Goal: Complete application form: Complete application form

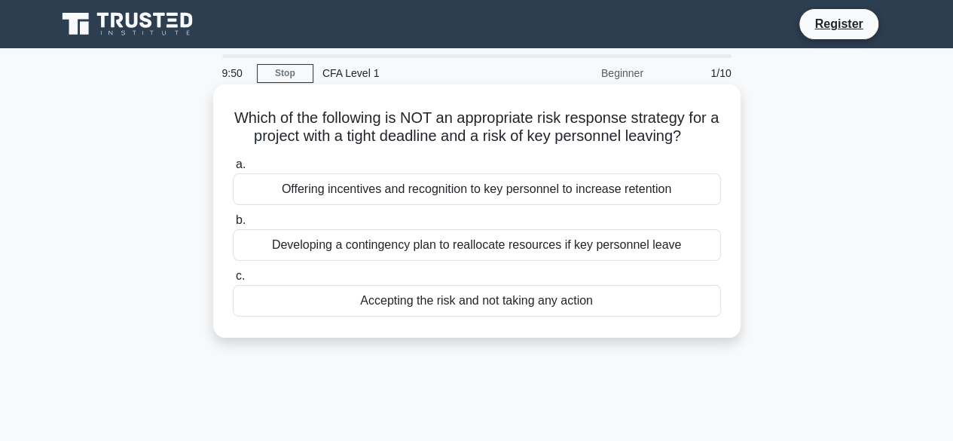
click at [458, 302] on div "Accepting the risk and not taking any action" at bounding box center [477, 301] width 488 height 32
click at [233, 281] on input "c. Accepting the risk and not taking any action" at bounding box center [233, 276] width 0 height 10
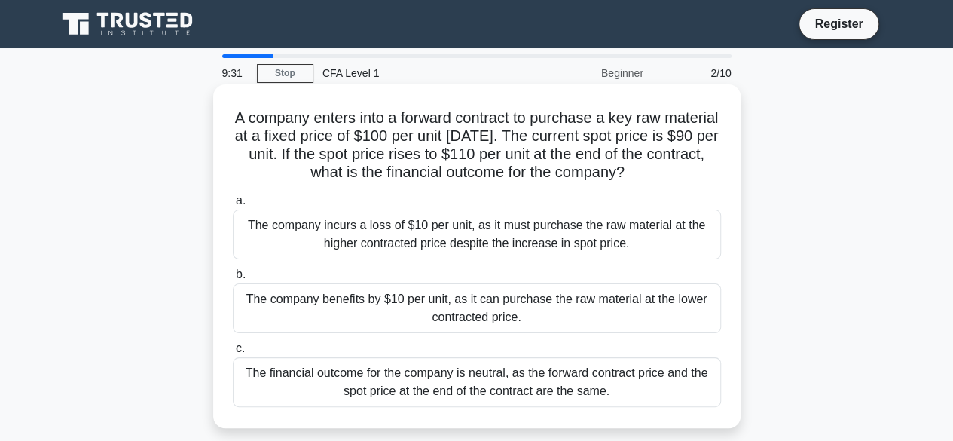
click at [424, 269] on label "b. The company benefits by $10 per unit, as it can purchase the raw material at…" at bounding box center [477, 299] width 488 height 68
click at [233, 270] on input "b. The company benefits by $10 per unit, as it can purchase the raw material at…" at bounding box center [233, 275] width 0 height 10
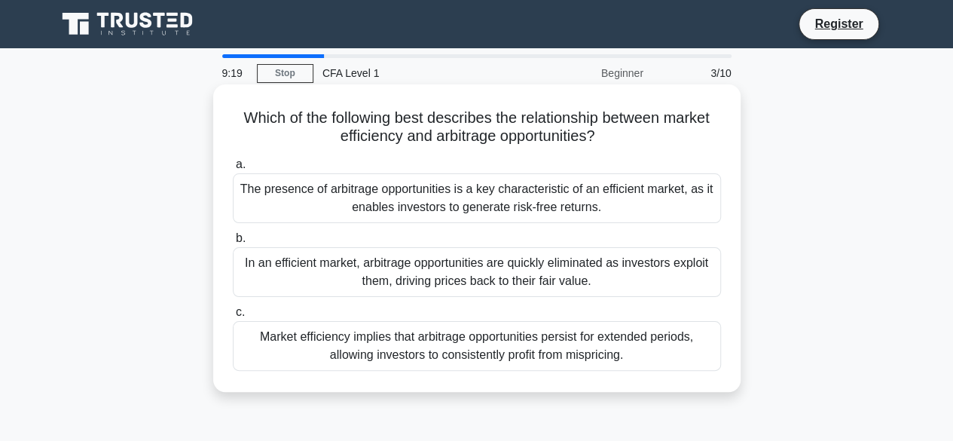
click at [473, 332] on div "Market efficiency implies that arbitrage opportunities persist for extended per…" at bounding box center [477, 346] width 488 height 50
click at [233, 317] on input "c. Market efficiency implies that arbitrage opportunities persist for extended …" at bounding box center [233, 312] width 0 height 10
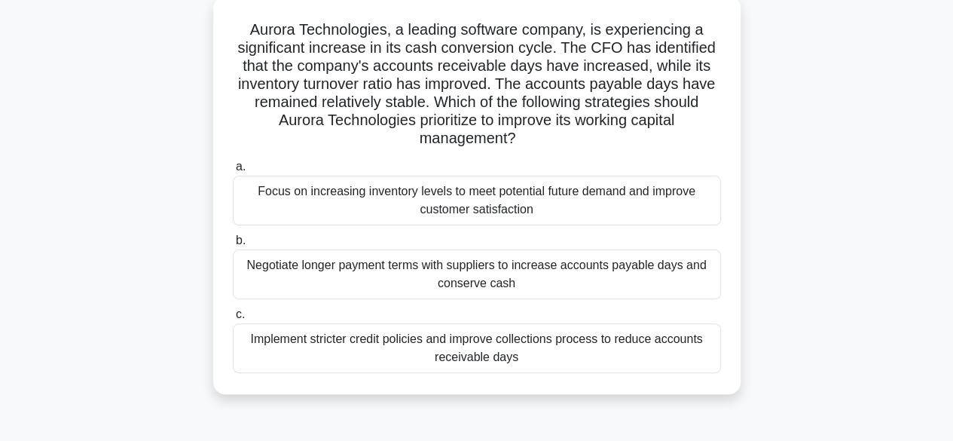
scroll to position [90, 0]
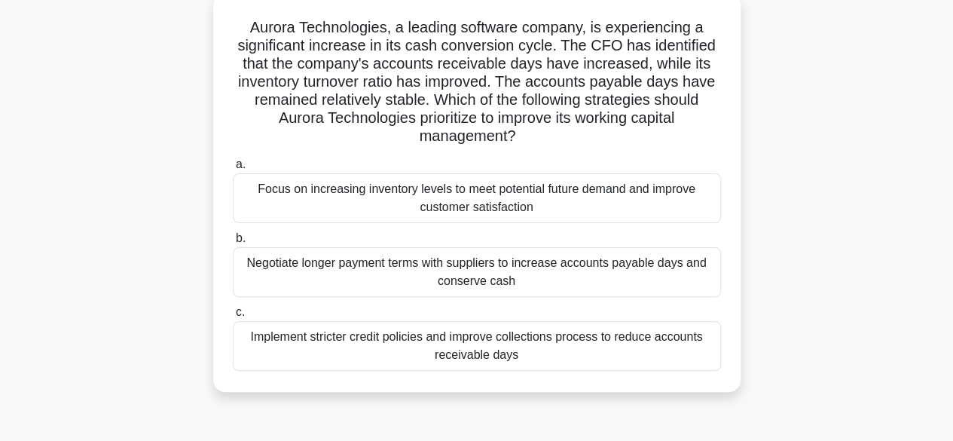
click at [473, 206] on div "Focus on increasing inventory levels to meet potential future demand and improv…" at bounding box center [477, 198] width 488 height 50
click at [233, 170] on input "a. Focus on increasing inventory levels to meet potential future demand and imp…" at bounding box center [233, 165] width 0 height 10
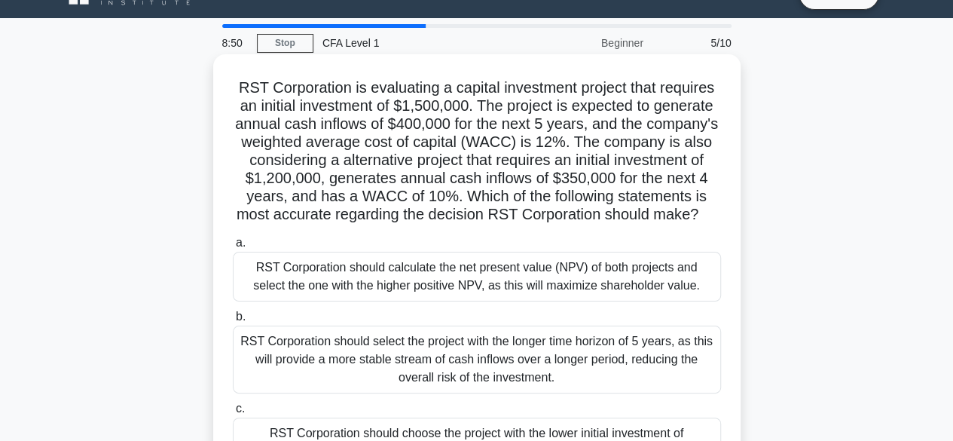
scroll to position [60, 0]
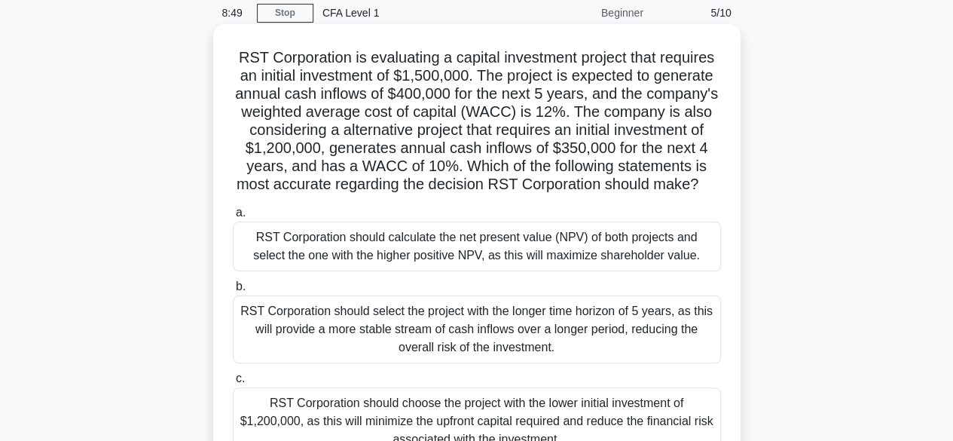
click at [531, 234] on div "RST Corporation should calculate the net present value (NPV) of both projects a…" at bounding box center [477, 247] width 488 height 50
click at [233, 218] on input "a. RST Corporation should calculate the net present value (NPV) of both project…" at bounding box center [233, 213] width 0 height 10
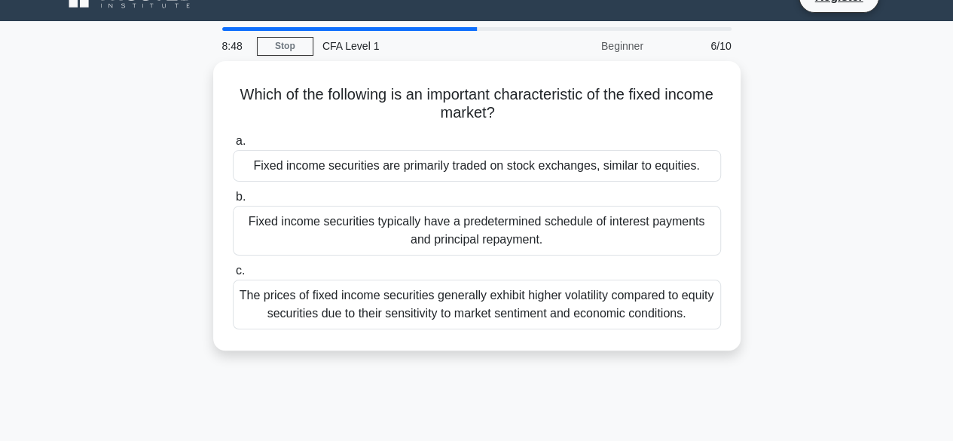
scroll to position [30, 0]
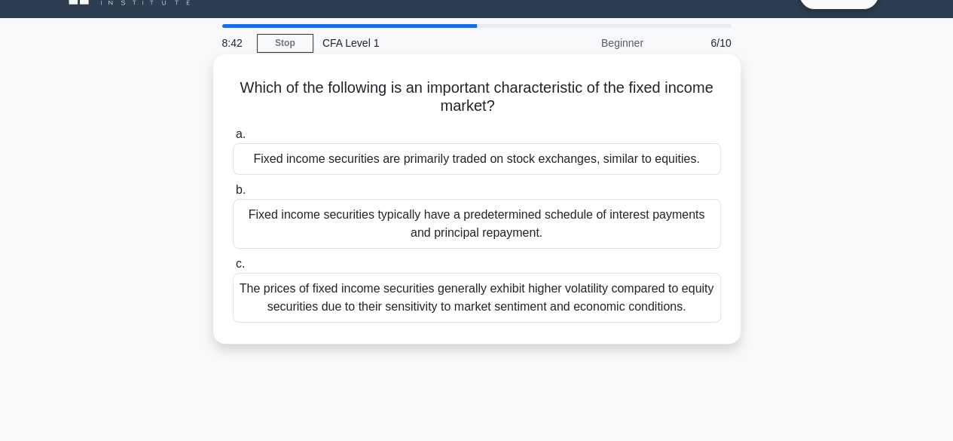
click at [538, 245] on div "Fixed income securities typically have a predetermined schedule of interest pay…" at bounding box center [477, 224] width 488 height 50
click at [233, 195] on input "b. Fixed income securities typically have a predetermined schedule of interest …" at bounding box center [233, 190] width 0 height 10
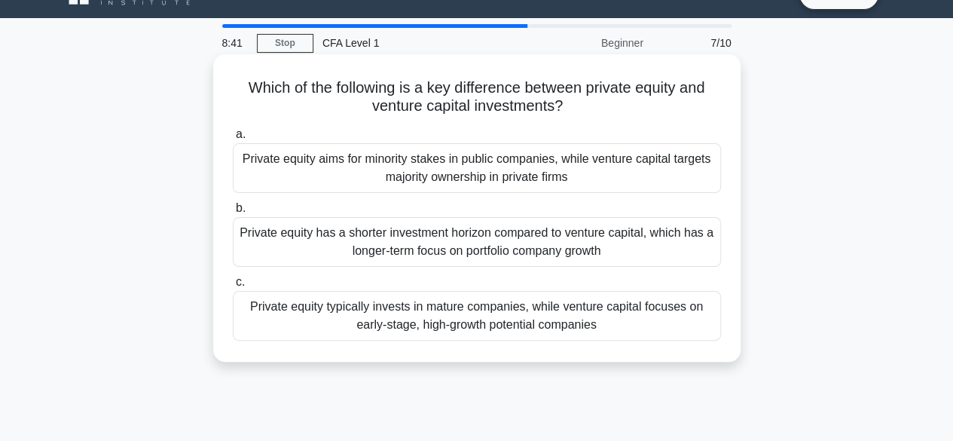
scroll to position [0, 0]
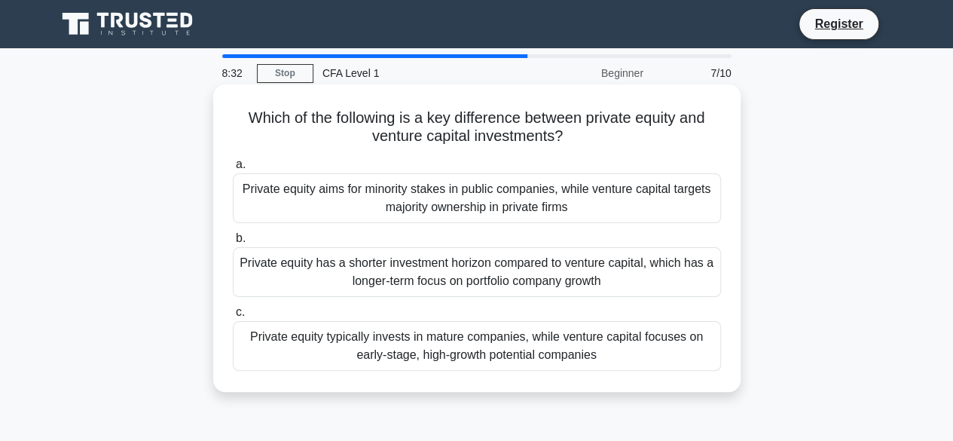
click at [448, 337] on div "Private equity typically invests in mature companies, while venture capital foc…" at bounding box center [477, 346] width 488 height 50
click at [233, 317] on input "c. Private equity typically invests in mature companies, while venture capital …" at bounding box center [233, 312] width 0 height 10
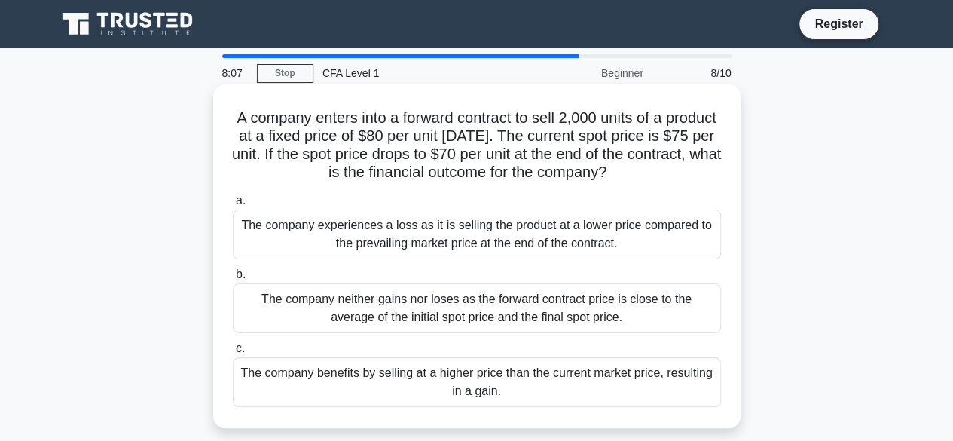
click at [465, 255] on div "The company experiences a loss as it is selling the product at a lower price co…" at bounding box center [477, 235] width 488 height 50
click at [233, 206] on input "a. The company experiences a loss as it is selling the product at a lower price…" at bounding box center [233, 201] width 0 height 10
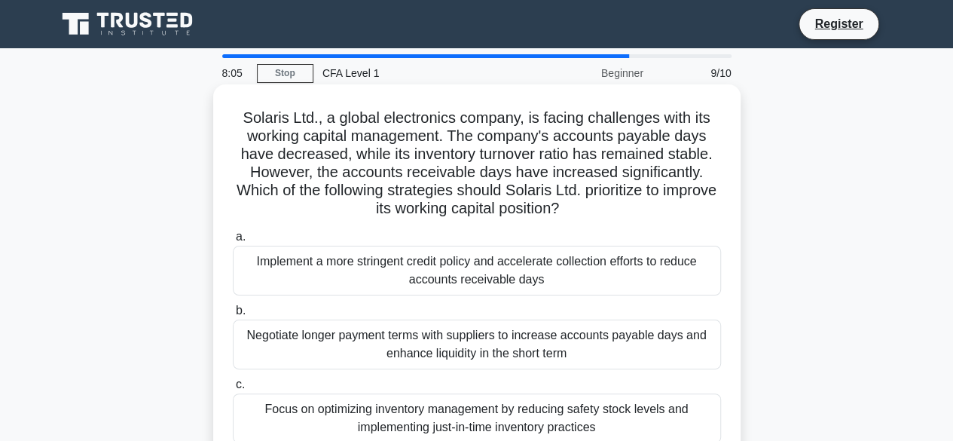
click at [466, 268] on div "Implement a more stringent credit policy and accelerate collection efforts to r…" at bounding box center [477, 271] width 488 height 50
click at [233, 242] on input "a. Implement a more stringent credit policy and accelerate collection efforts t…" at bounding box center [233, 237] width 0 height 10
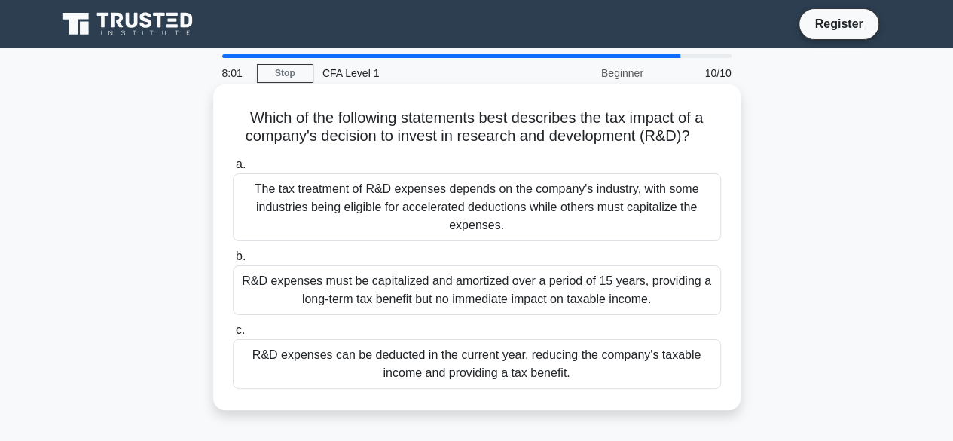
click at [472, 280] on div "R&D expenses must be capitalized and amortized over a period of 15 years, provi…" at bounding box center [477, 290] width 488 height 50
click at [233, 261] on input "b. R&D expenses must be capitalized and amortized over a period of 15 years, pr…" at bounding box center [233, 257] width 0 height 10
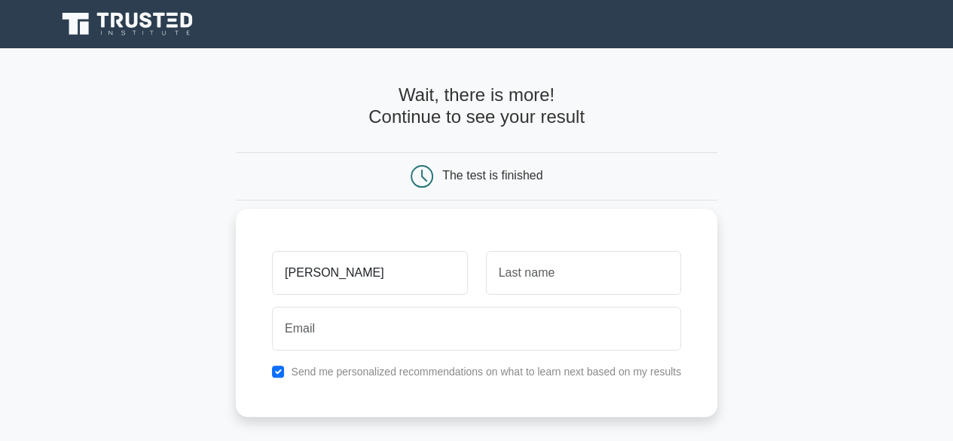
type input "KUSHAGRA"
click at [538, 271] on input "text" at bounding box center [583, 273] width 195 height 44
type input "BHARDWAJ"
click at [421, 362] on div "Send me personalized recommendations on what to learn next based on my results" at bounding box center [476, 371] width 427 height 18
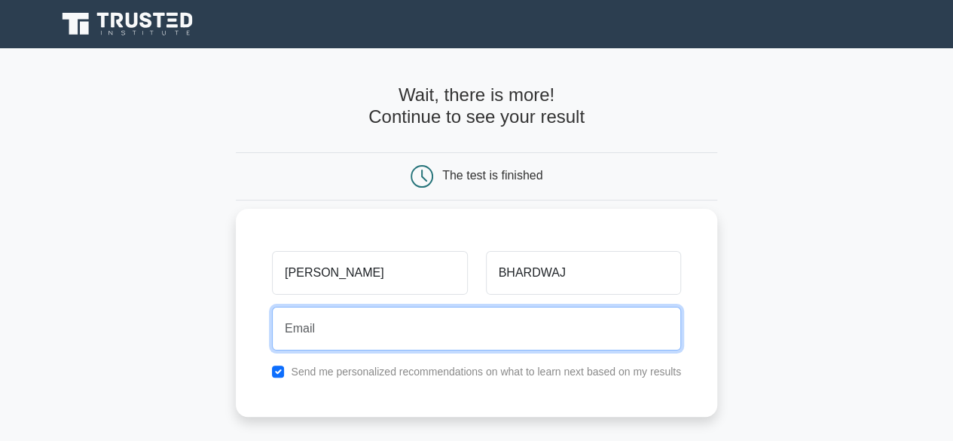
click at [426, 342] on input "email" at bounding box center [476, 329] width 409 height 44
type input "kushsastra@gmail.com"
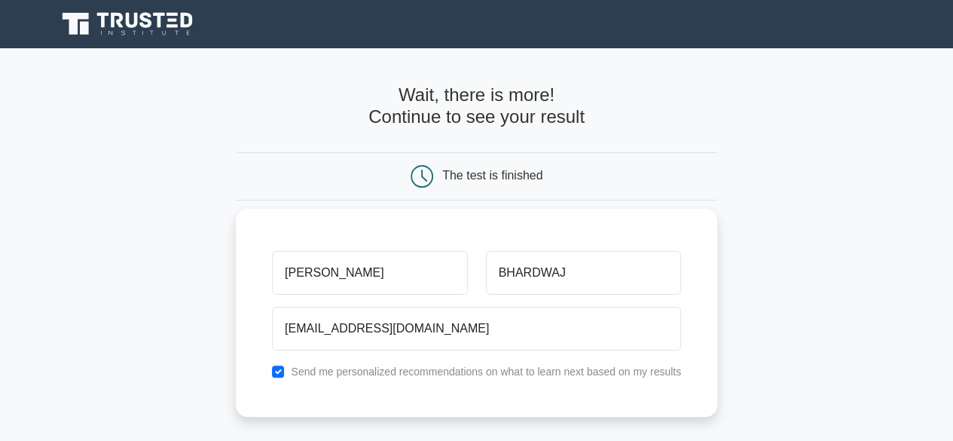
click at [264, 274] on div "KUSHAGRA" at bounding box center [369, 273] width 213 height 56
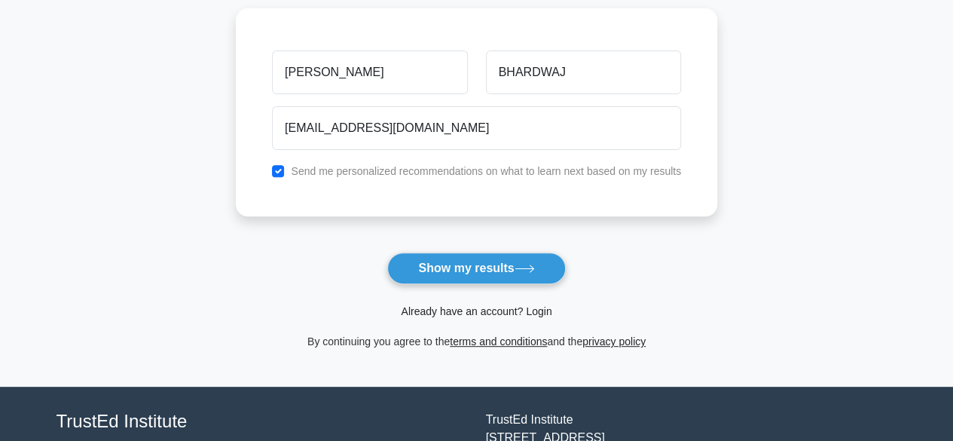
scroll to position [211, 0]
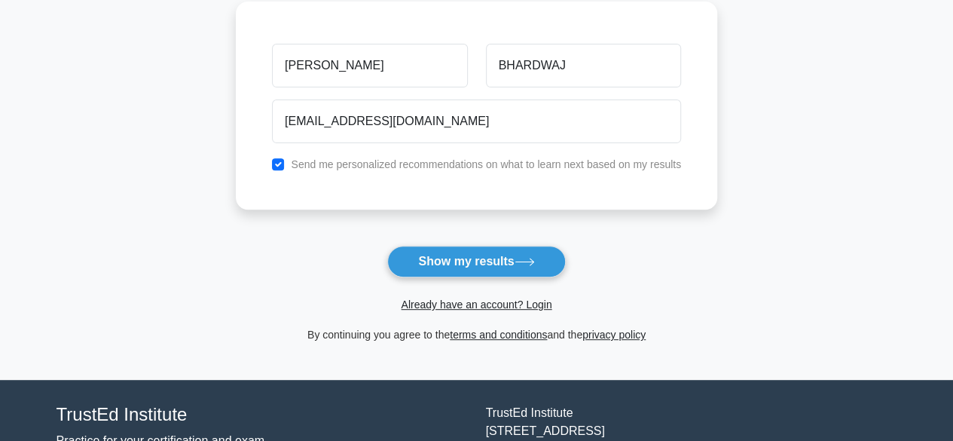
drag, startPoint x: 467, startPoint y: 271, endPoint x: 491, endPoint y: 247, distance: 33.0
click at [491, 247] on button "Show my results" at bounding box center [476, 262] width 178 height 32
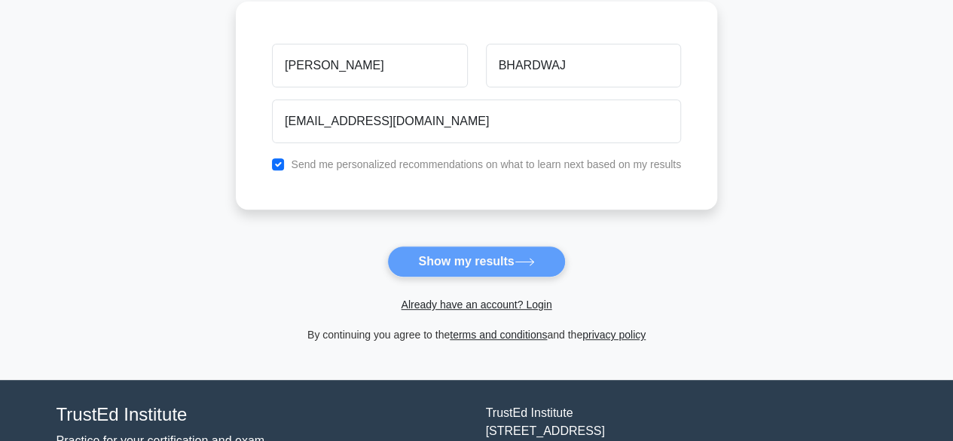
click at [491, 247] on form "Wait, there is more! Continue to see your result The test is finished KUSHAGRA" at bounding box center [477, 108] width 482 height 470
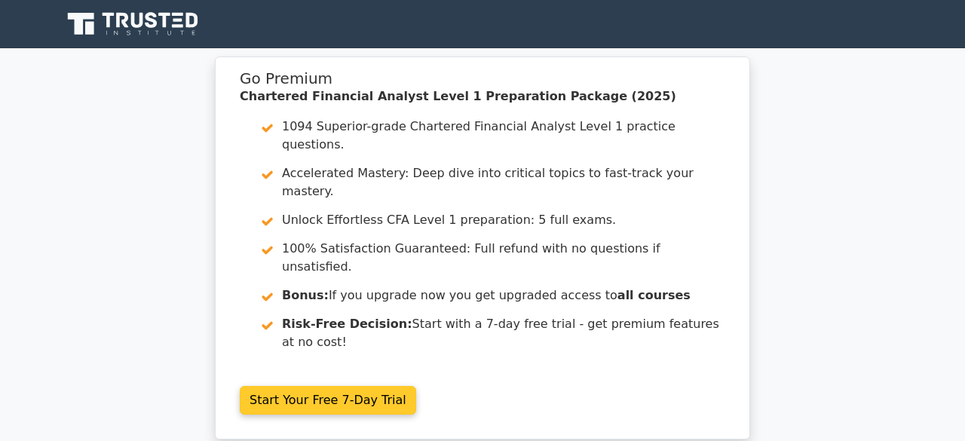
click at [416, 386] on link "Start Your Free 7-Day Trial" at bounding box center [328, 400] width 176 height 29
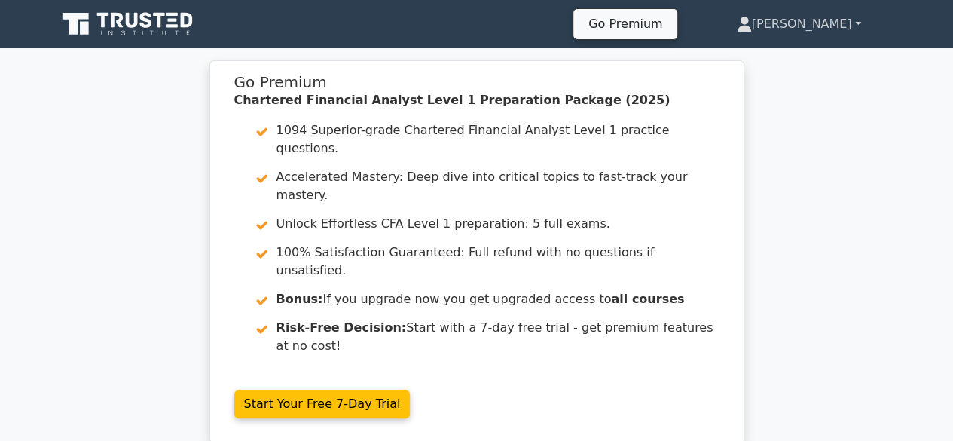
click at [816, 31] on link "Kushagra" at bounding box center [799, 24] width 197 height 30
